Goal: Task Accomplishment & Management: Manage account settings

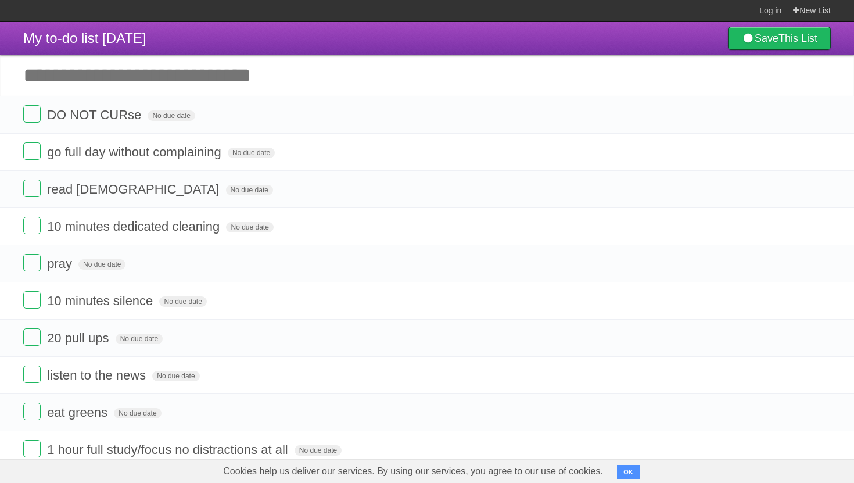
scroll to position [334, 0]
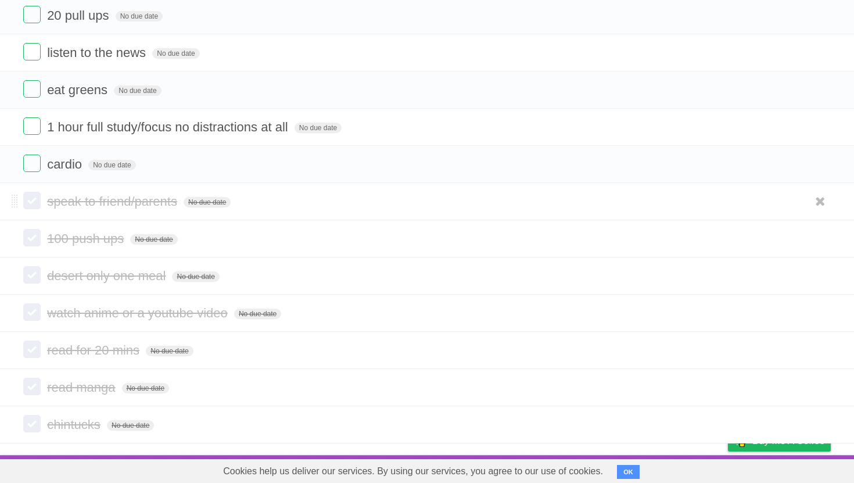
click at [34, 197] on label at bounding box center [31, 200] width 17 height 17
click at [33, 232] on label at bounding box center [31, 237] width 17 height 17
click at [33, 268] on label at bounding box center [31, 274] width 17 height 17
click at [34, 319] on form "watch anime or a youtube video No due date White Red Blue Green Purple Orange" at bounding box center [426, 312] width 807 height 19
click at [34, 353] on label at bounding box center [31, 348] width 17 height 17
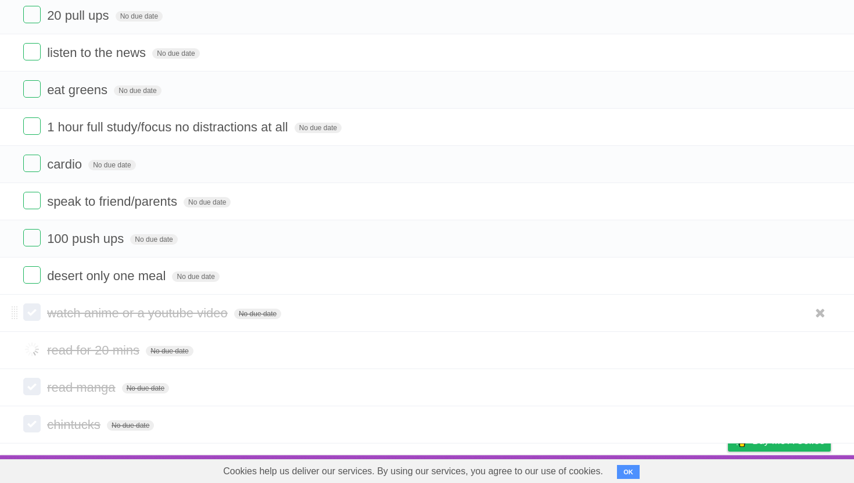
click at [32, 319] on form "watch anime or a youtube video No due date White Red Blue Green Purple Orange" at bounding box center [426, 312] width 807 height 19
click at [35, 390] on label at bounding box center [31, 386] width 17 height 17
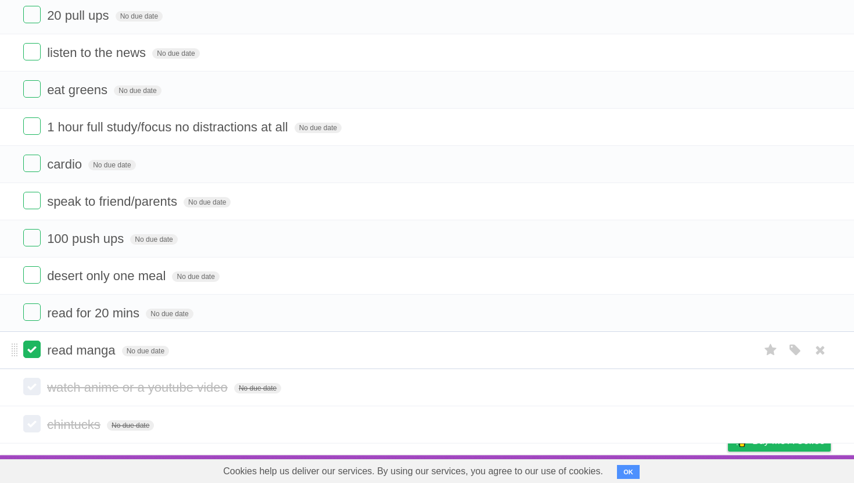
click at [33, 354] on label at bounding box center [31, 348] width 17 height 17
click at [35, 387] on label at bounding box center [31, 386] width 17 height 17
click at [33, 423] on label at bounding box center [31, 423] width 17 height 17
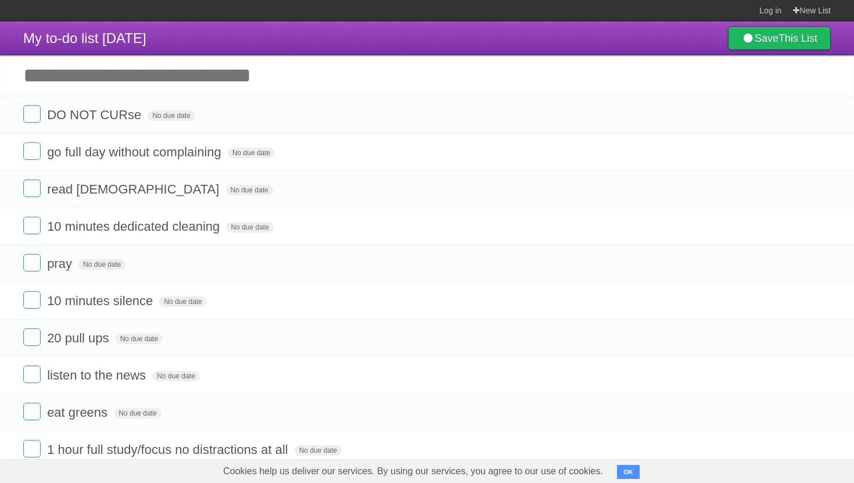
scroll to position [336, 0]
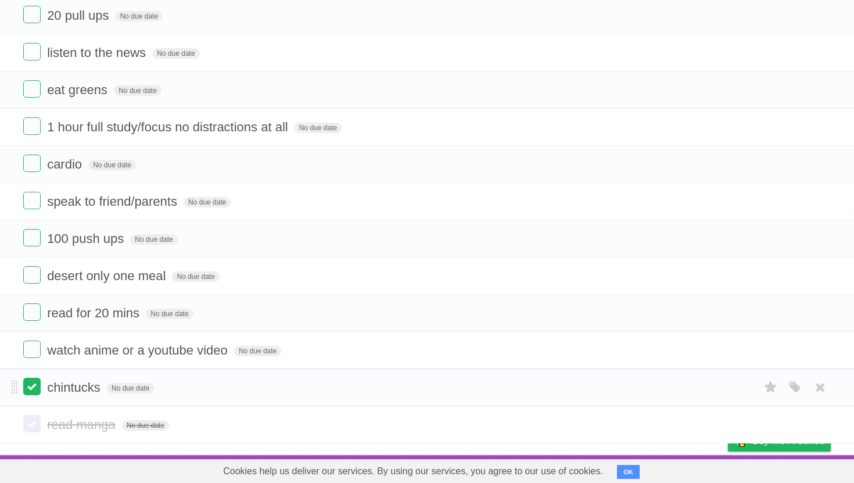
click at [34, 385] on label at bounding box center [31, 386] width 17 height 17
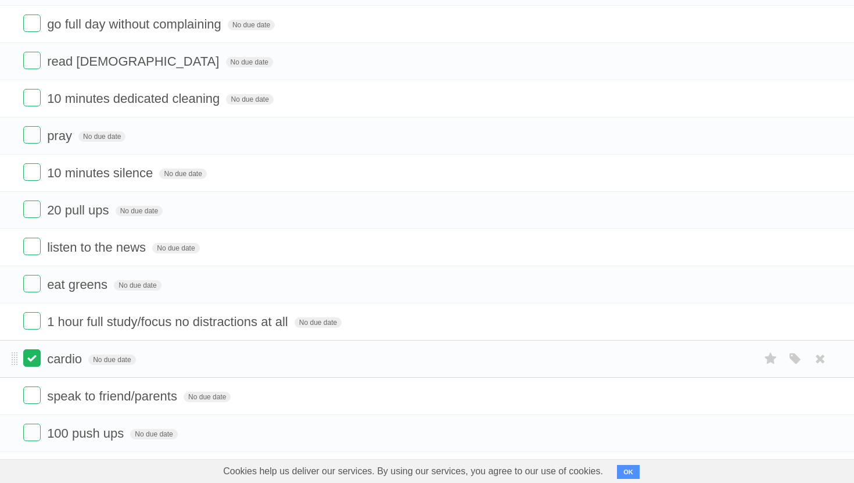
click at [28, 367] on label at bounding box center [31, 357] width 17 height 17
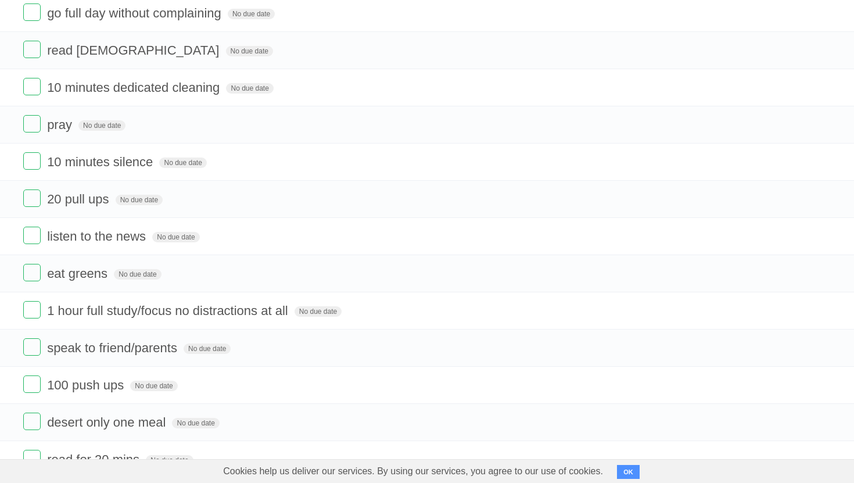
scroll to position [130, 0]
